Goal: Task Accomplishment & Management: Manage account settings

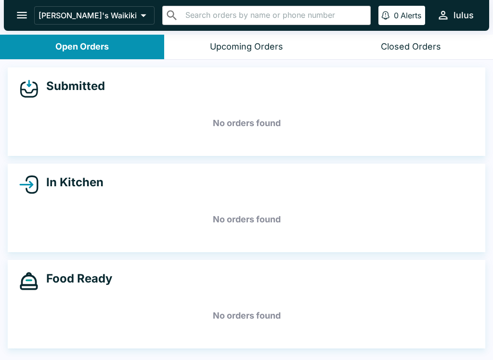
click at [402, 47] on div "Closed Orders" at bounding box center [411, 46] width 60 height 11
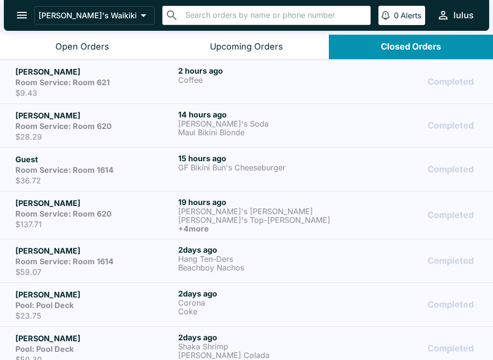
click at [73, 43] on div "Open Orders" at bounding box center [82, 46] width 54 height 11
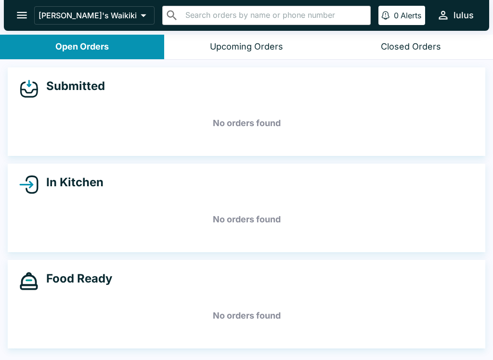
click at [412, 41] on div "Closed Orders" at bounding box center [411, 46] width 60 height 11
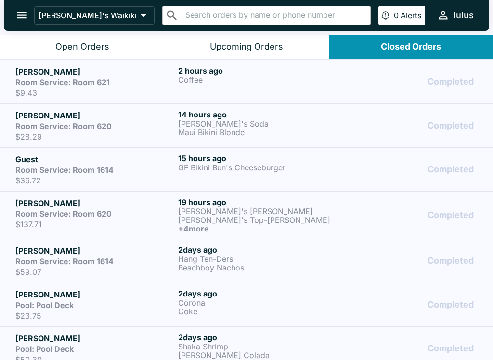
click at [30, 39] on button "Open Orders" at bounding box center [82, 47] width 164 height 25
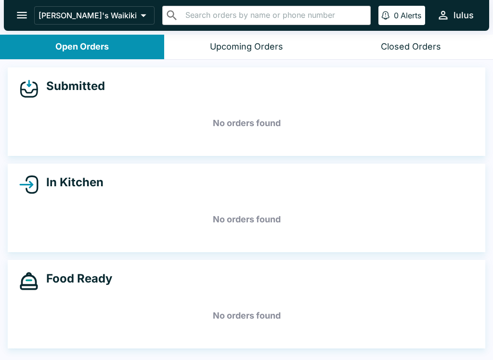
click at [419, 48] on div "Closed Orders" at bounding box center [411, 46] width 60 height 11
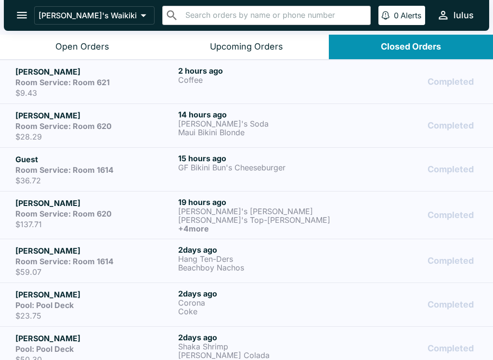
click at [89, 82] on strong "Room Service: Room 621" at bounding box center [62, 83] width 94 height 10
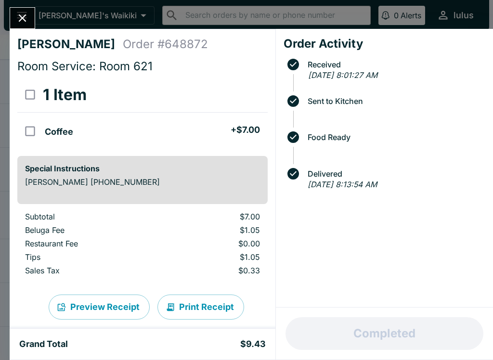
click at [37, 128] on input "orders table" at bounding box center [30, 131] width 22 height 22
checkbox input "true"
click at [248, 93] on button "Refund" at bounding box center [241, 95] width 50 height 24
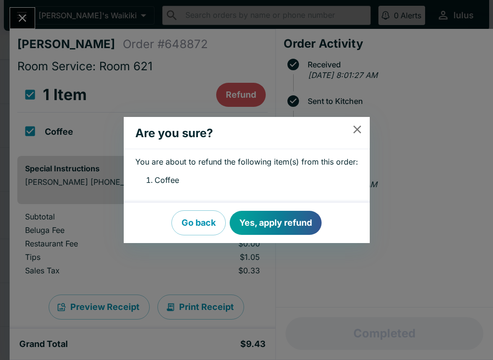
click at [288, 224] on button "Yes, apply refund" at bounding box center [276, 223] width 92 height 24
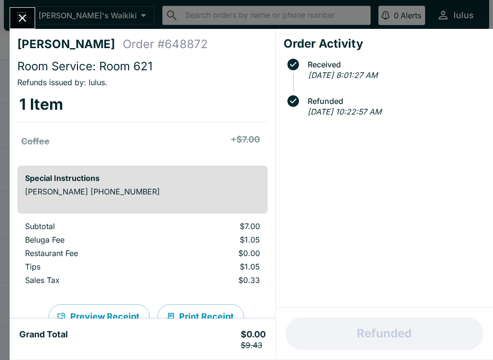
click at [44, 277] on p "Sales Tax" at bounding box center [91, 280] width 132 height 10
click at [47, 18] on div "[PERSON_NAME] Order # 648872 Room Service: Room 621 Refunds issued by: lulus . …" at bounding box center [246, 180] width 493 height 360
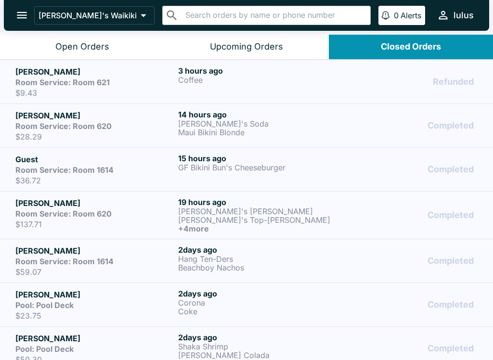
click at [74, 30] on div "[PERSON_NAME]'s Waikiki ​ ​ 0 Alerts lulus" at bounding box center [246, 15] width 485 height 31
click at [89, 36] on button "Open Orders" at bounding box center [82, 47] width 164 height 25
